Goal: Transaction & Acquisition: Purchase product/service

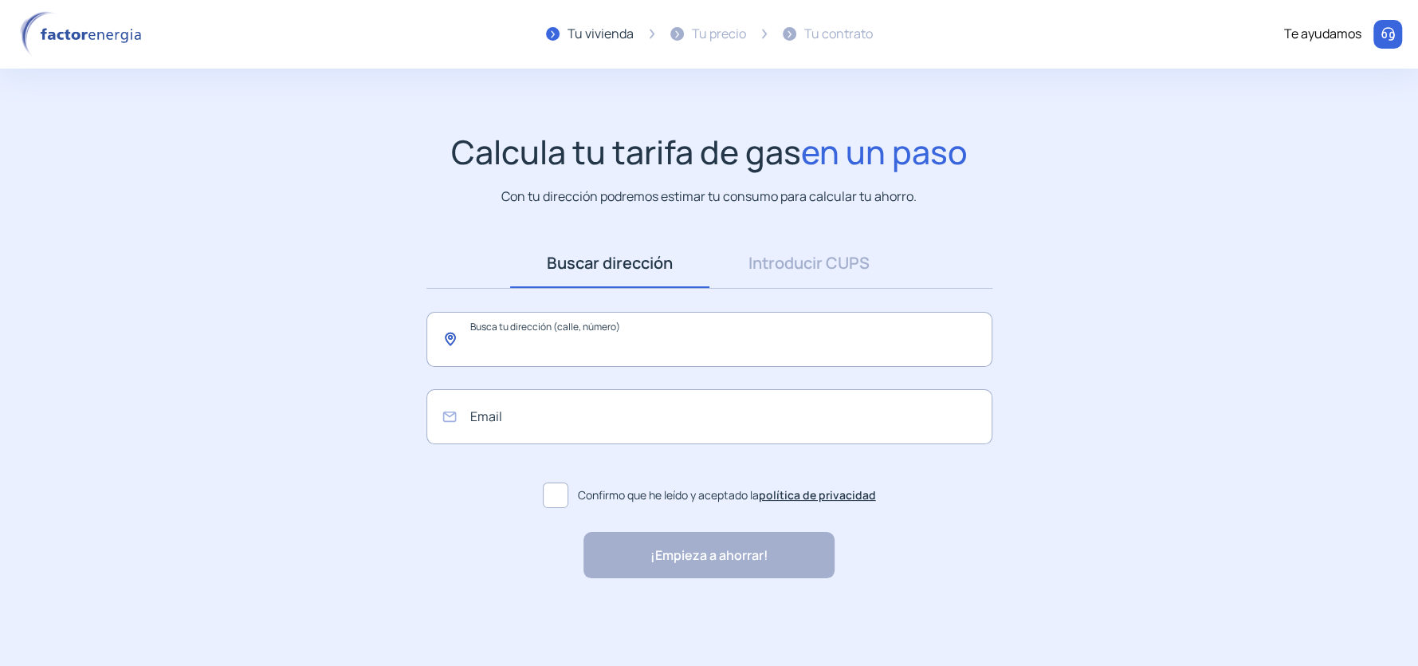
click at [622, 351] on input "text" at bounding box center [710, 339] width 566 height 55
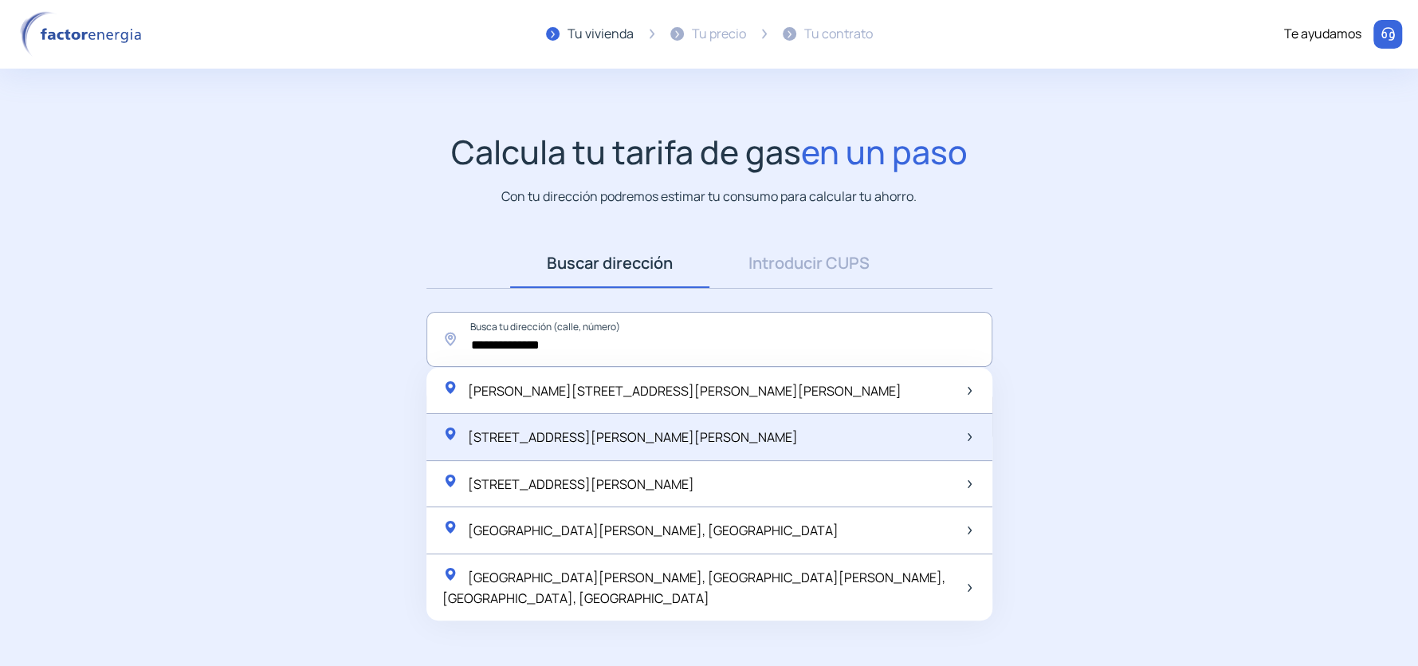
click at [649, 435] on span "[STREET_ADDRESS][PERSON_NAME][PERSON_NAME]" at bounding box center [633, 437] width 330 height 18
type input "**********"
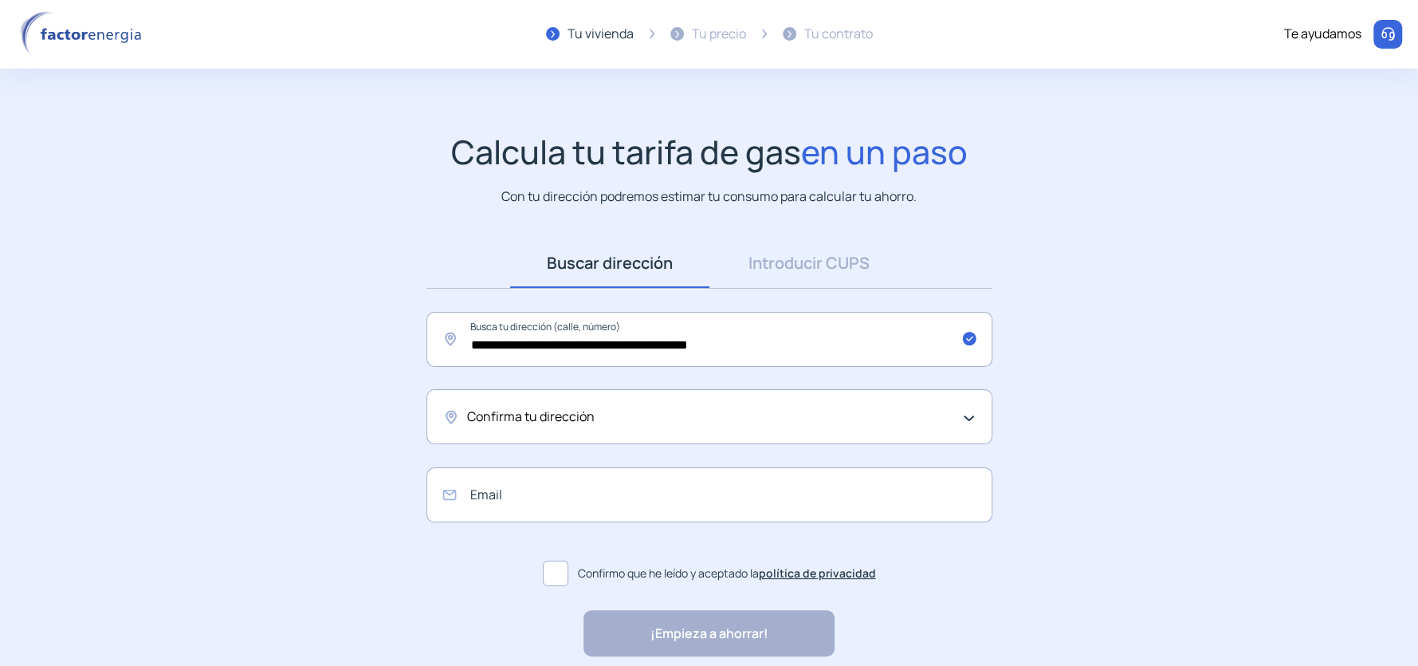
click at [526, 433] on div "Confirma tu dirección" at bounding box center [710, 416] width 566 height 55
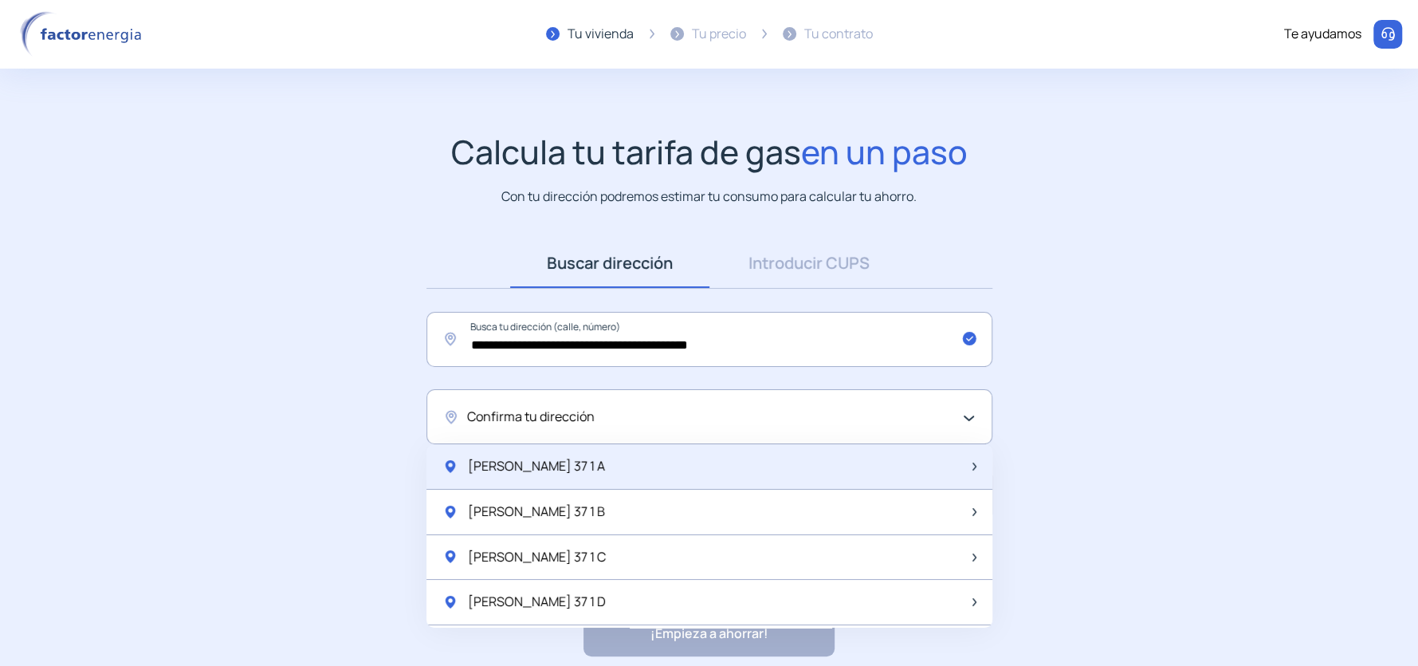
click at [533, 461] on span "[PERSON_NAME] 37 1 A" at bounding box center [536, 466] width 137 height 21
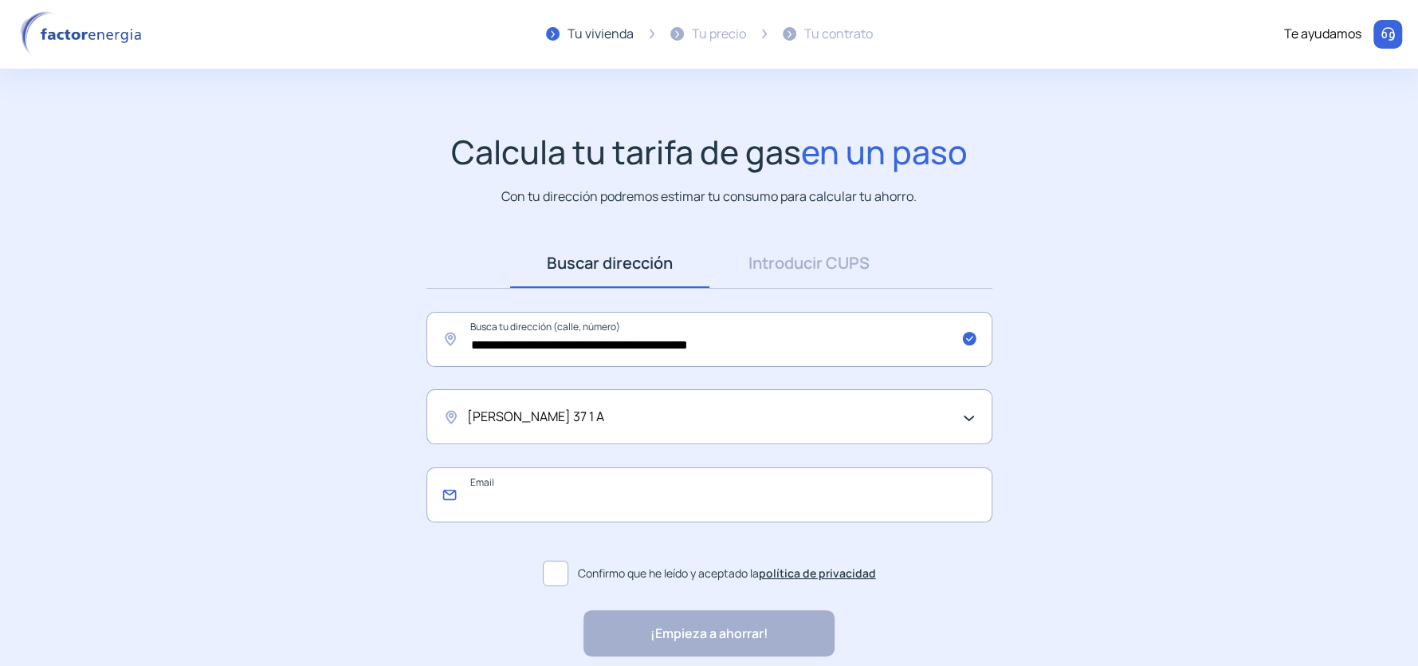
click at [534, 495] on input "email" at bounding box center [710, 494] width 566 height 55
click at [560, 499] on input "**********" at bounding box center [710, 494] width 566 height 55
type input "**********"
click at [565, 568] on span at bounding box center [556, 573] width 26 height 26
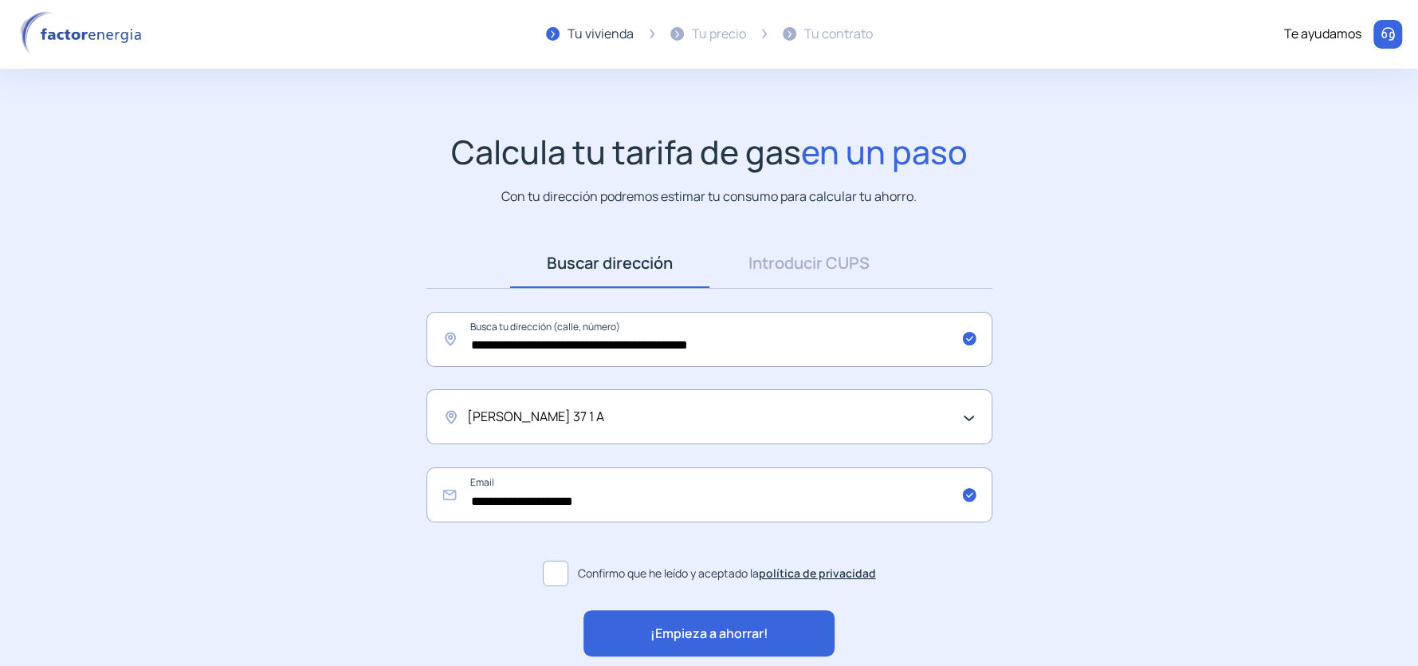
click at [651, 620] on div "¡Empieza a ahorrar!" at bounding box center [709, 633] width 251 height 46
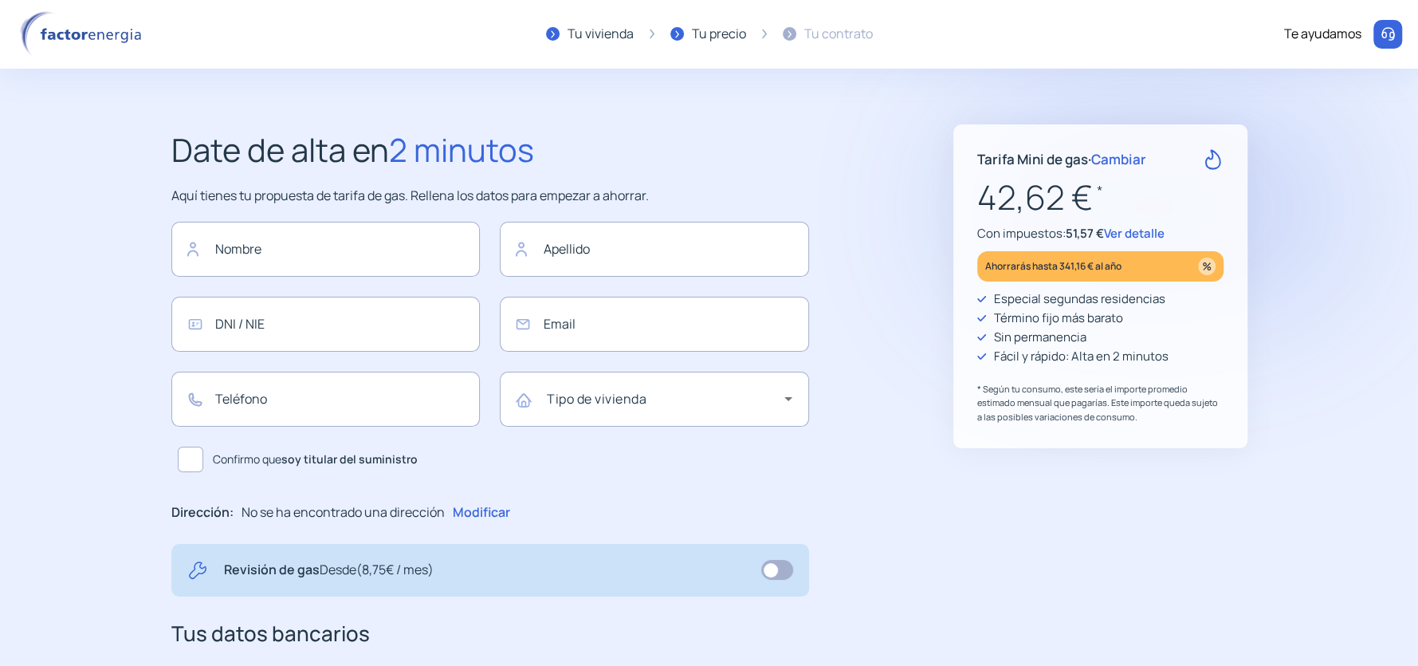
type input "**********"
click at [1128, 156] on span "Cambiar" at bounding box center [1118, 159] width 55 height 18
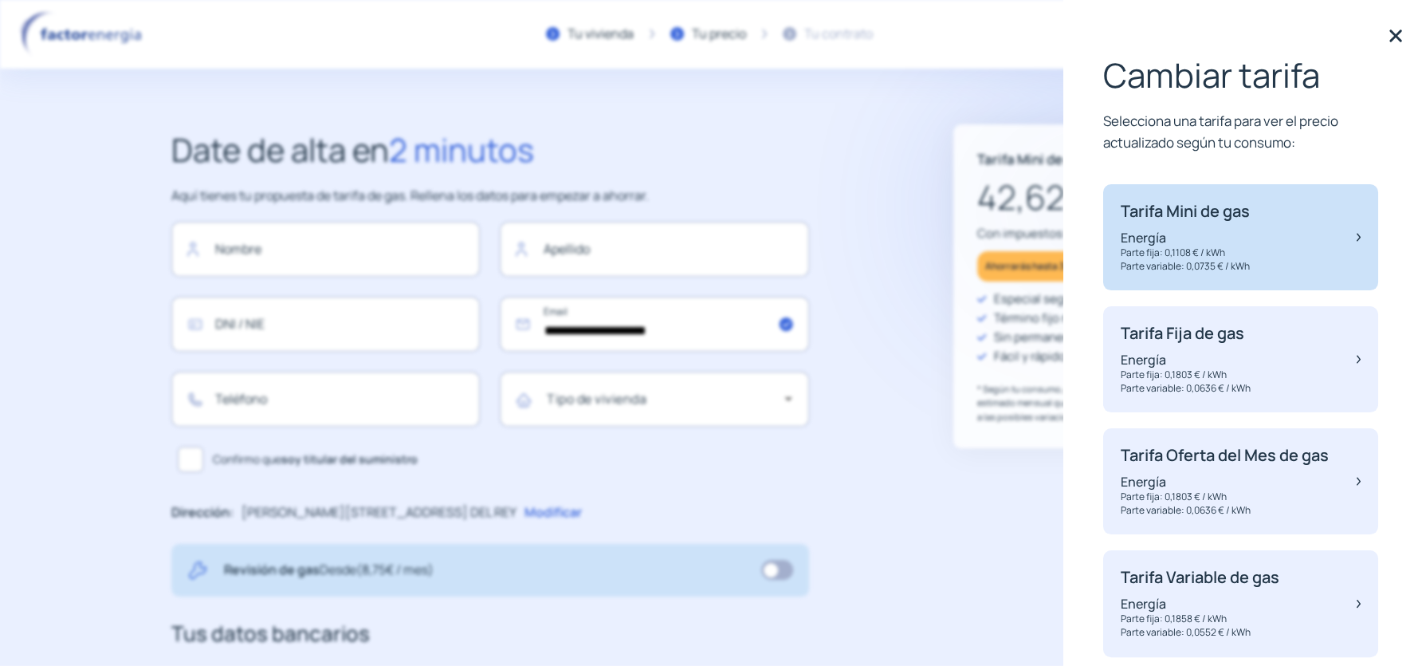
click at [1300, 236] on div "Tarifa Mini de gas Energía Parte fija: 0,1108 € / kWh Parte variable: 0,0735 € …" at bounding box center [1240, 237] width 275 height 106
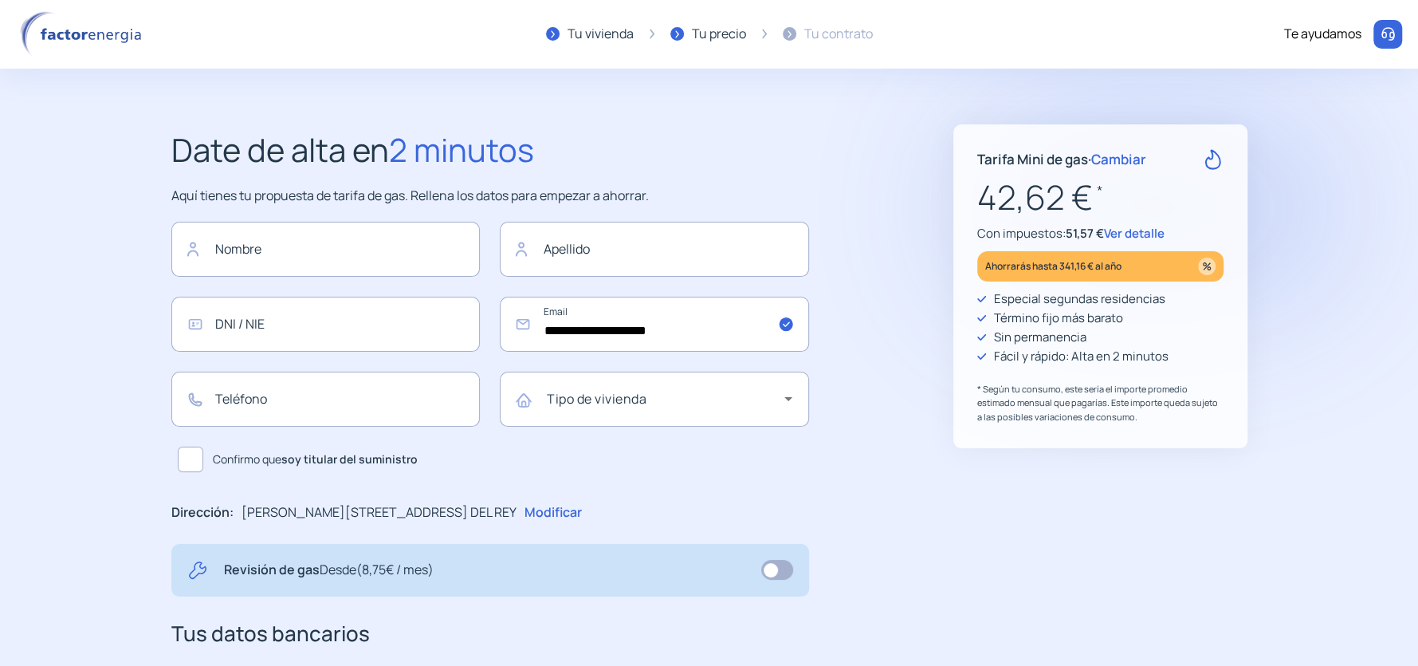
click at [1135, 229] on span "Ver detalle" at bounding box center [1134, 233] width 61 height 17
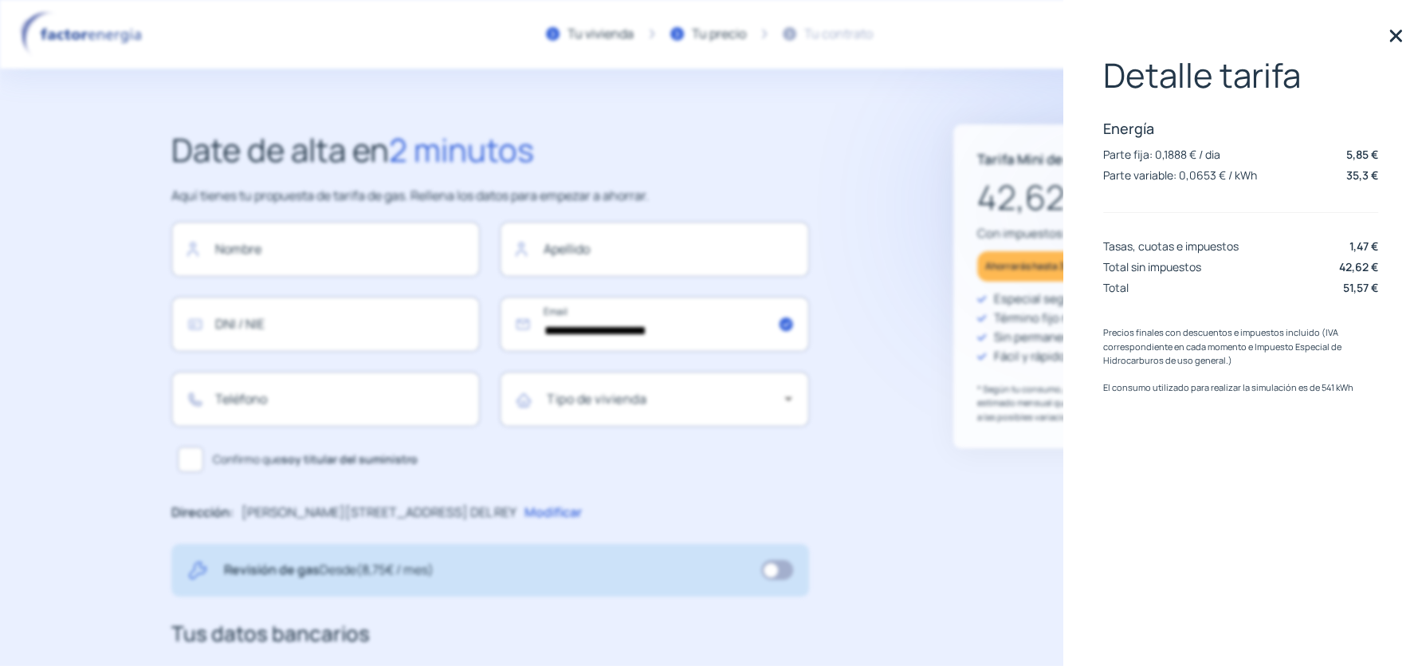
click at [1190, 411] on div "Precios finales con descuentos e impuestos incluido (IVA correspondiente en cad…" at bounding box center [1240, 379] width 275 height 108
click at [1394, 37] on img at bounding box center [1396, 36] width 24 height 24
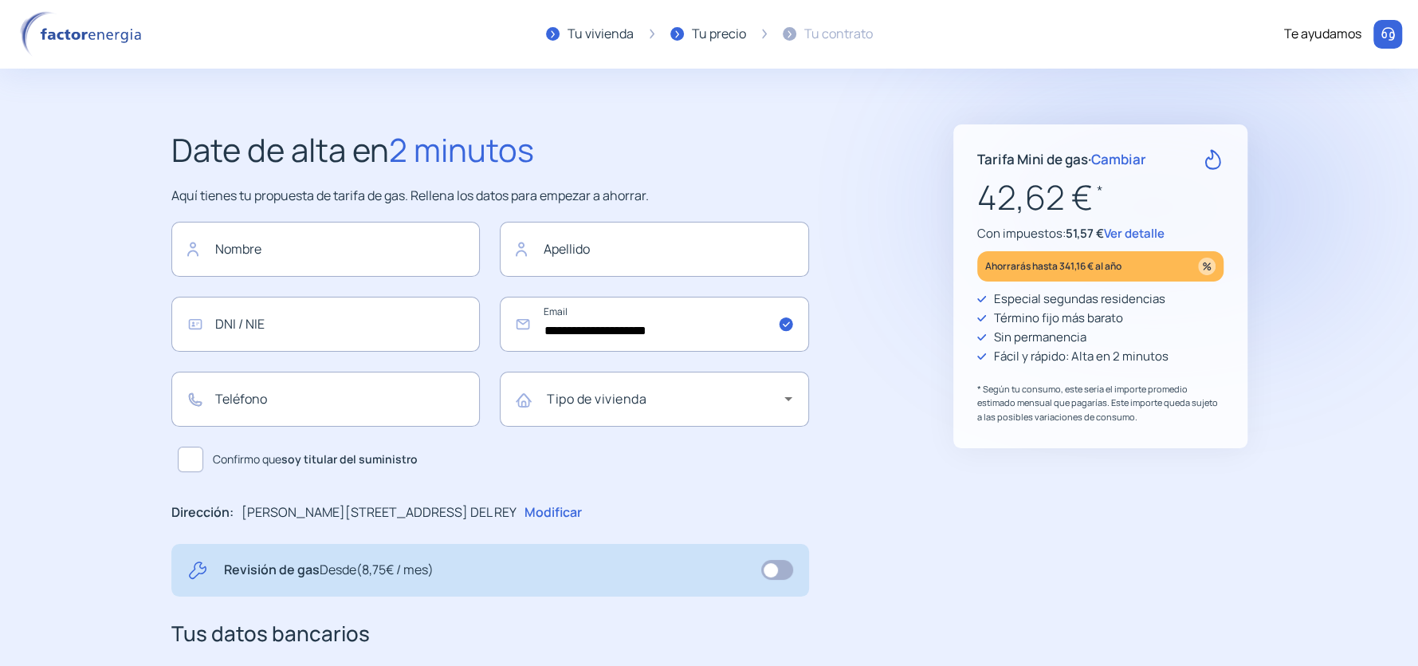
click at [1125, 159] on span "Cambiar" at bounding box center [1118, 159] width 55 height 18
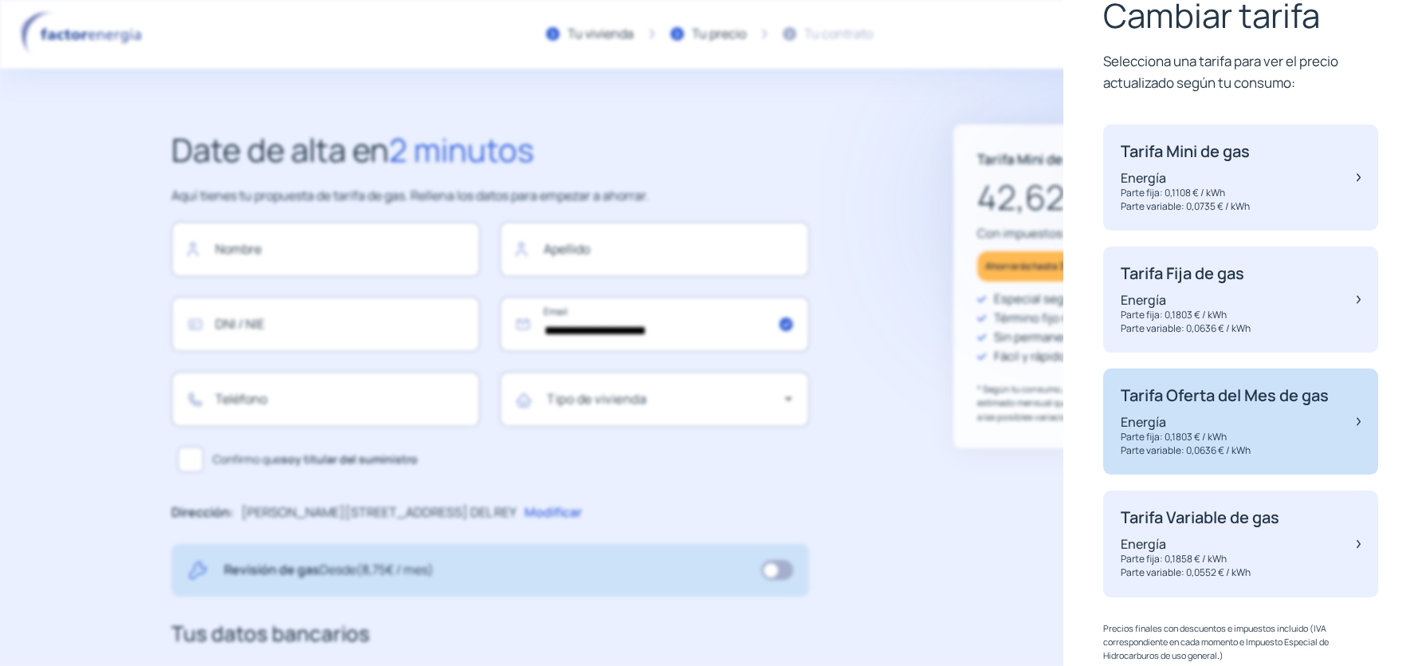
scroll to position [147, 0]
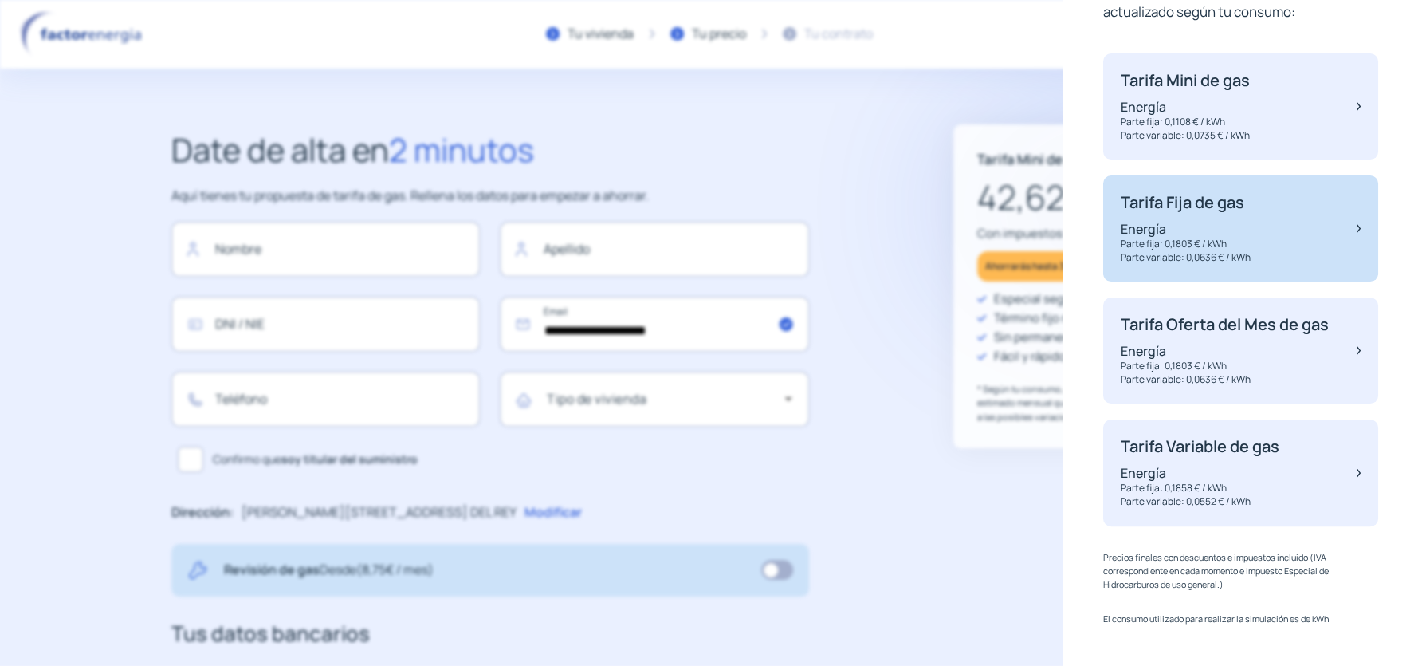
click at [1193, 220] on p "Energía" at bounding box center [1186, 229] width 130 height 18
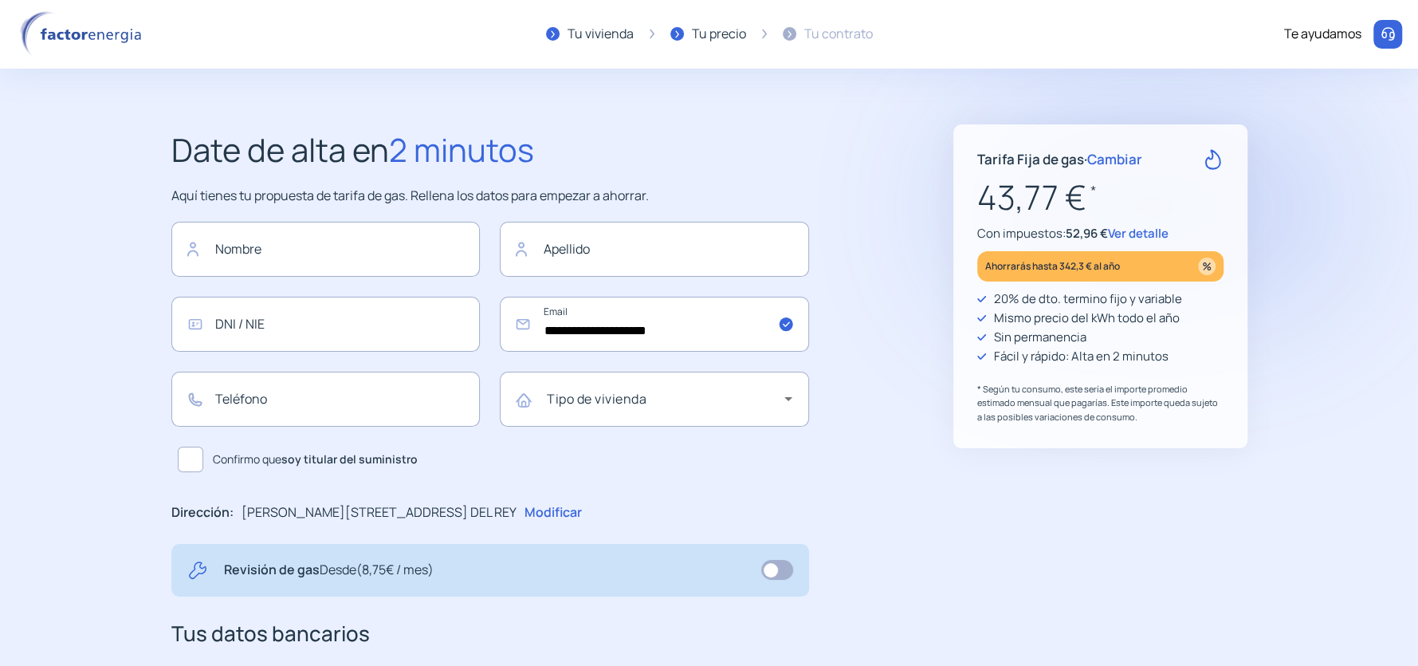
click at [1135, 235] on span "Ver detalle" at bounding box center [1138, 233] width 61 height 17
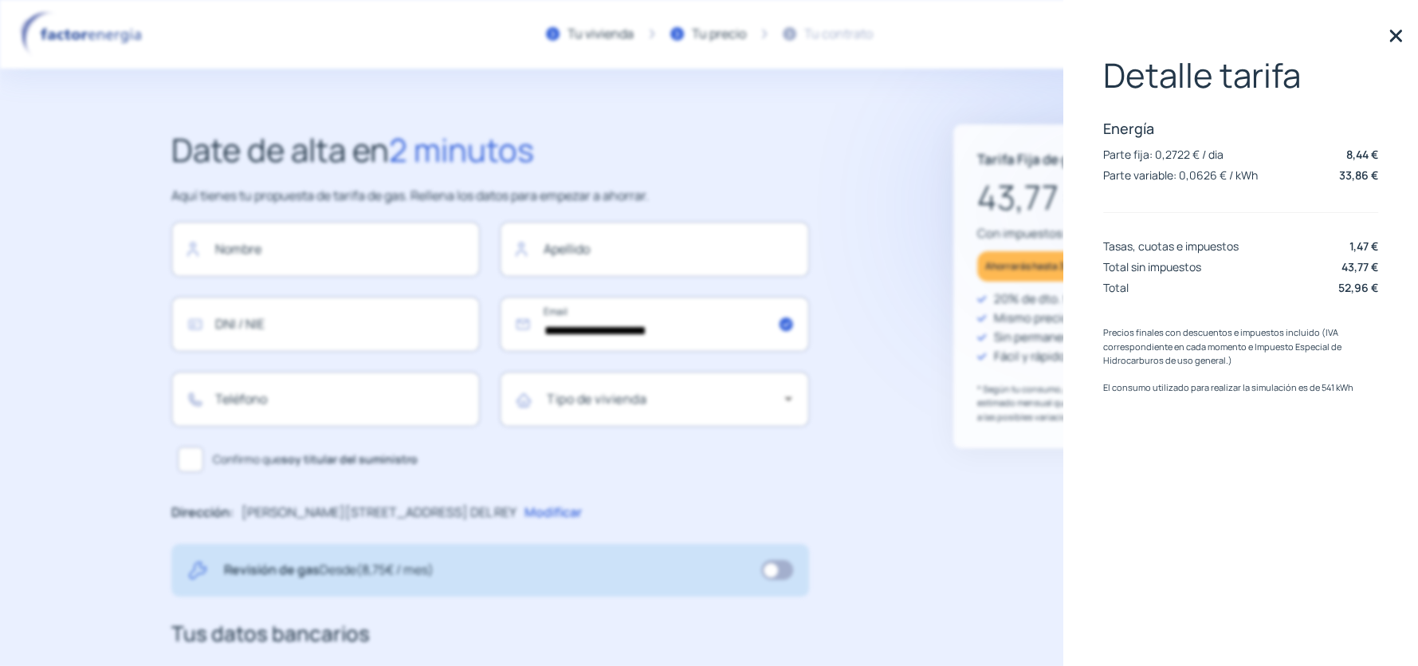
click at [1386, 32] on img at bounding box center [1396, 36] width 24 height 24
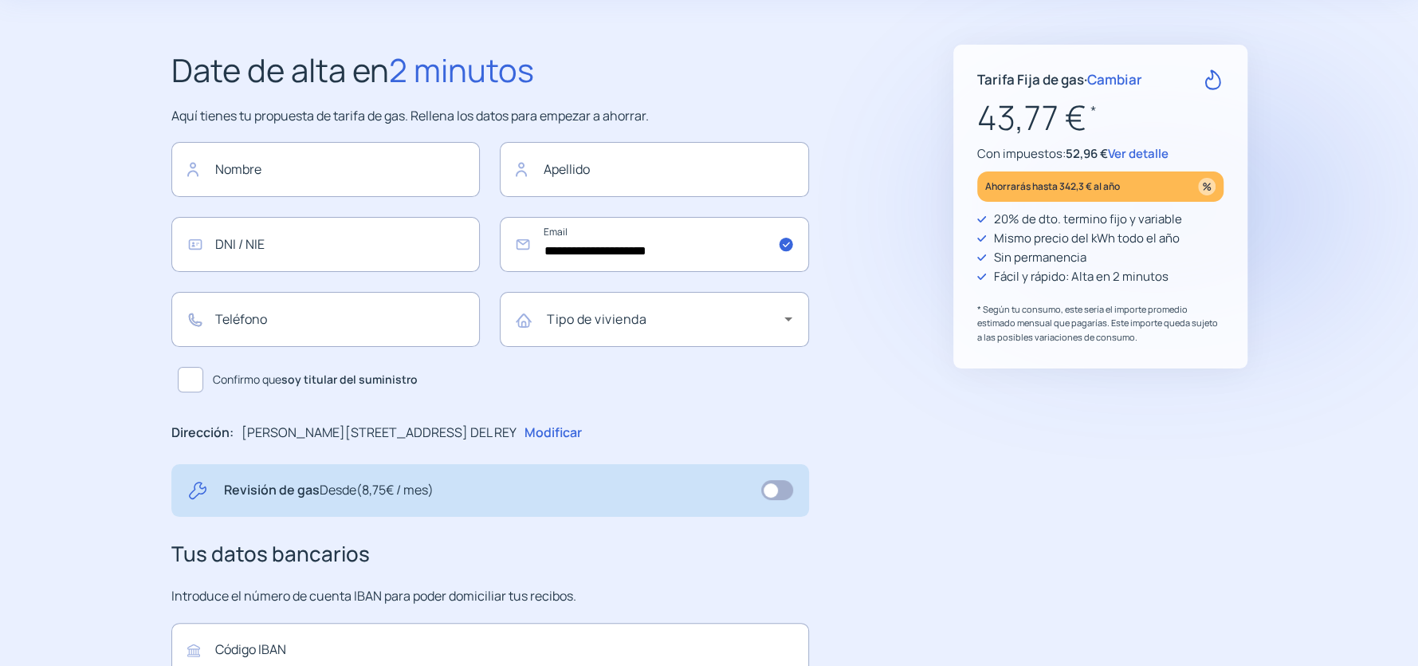
scroll to position [0, 0]
